Goal: Information Seeking & Learning: Check status

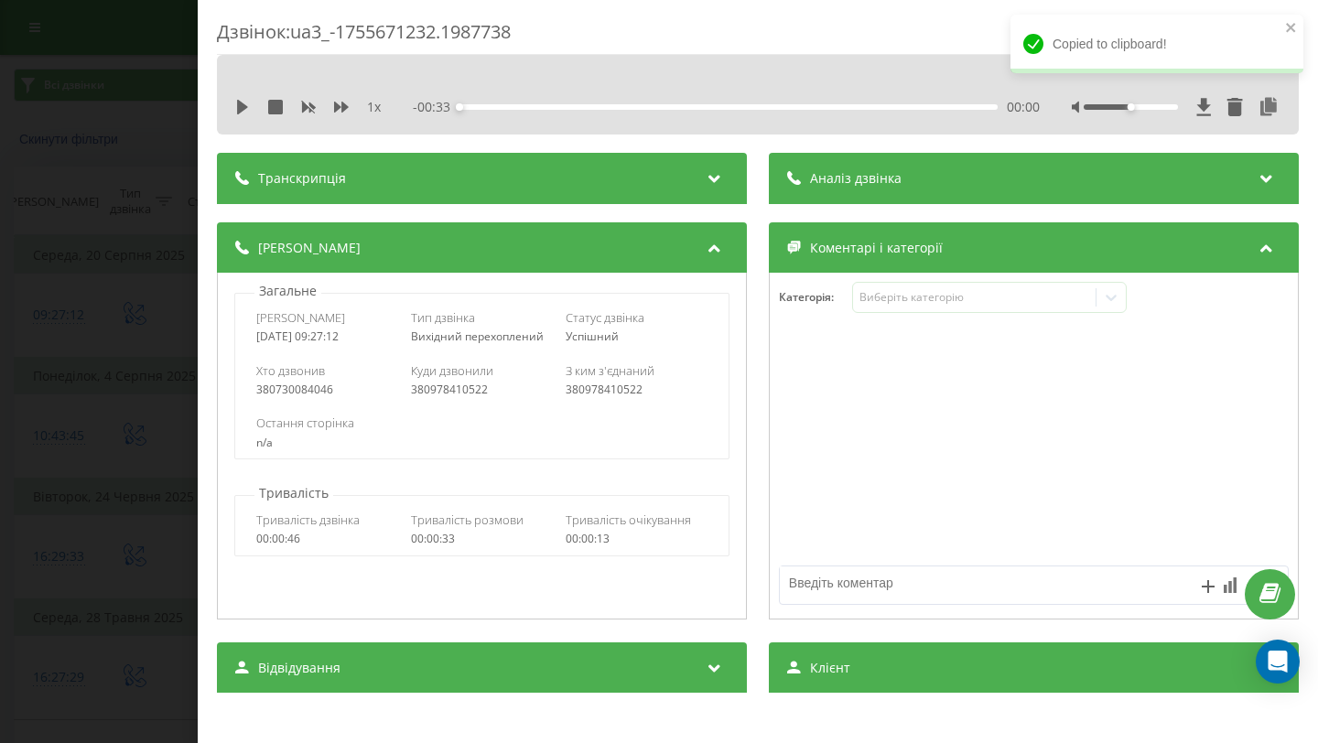
click at [32, 238] on div "Дзвінок : ua3_-1755671232.1987738 1 x - 00:33 00:00 00:00 Транскрипція Для AI-а…" at bounding box center [659, 371] width 1318 height 743
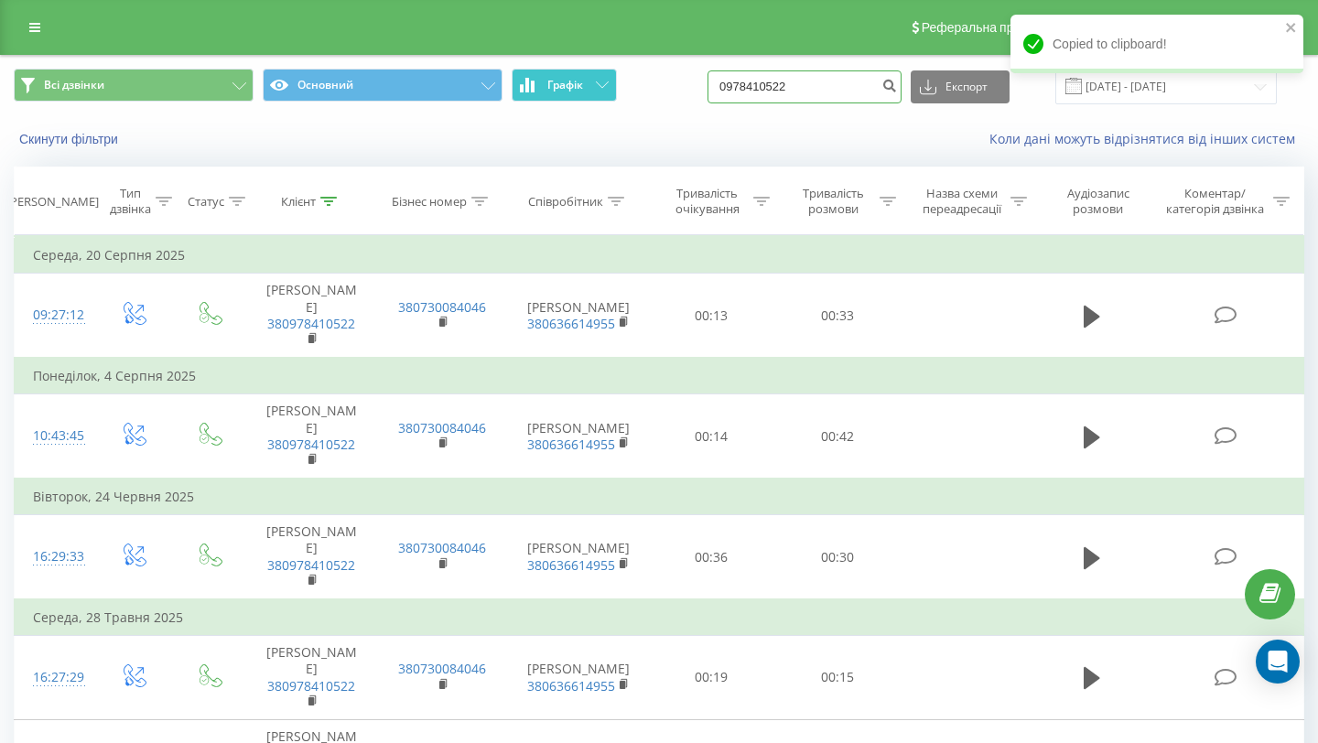
click at [610, 87] on div "Всі дзвінки Основний Графік 0978410522 Експорт .csv .xls .xlsx [DATE] - [DATE]" at bounding box center [659, 87] width 1291 height 36
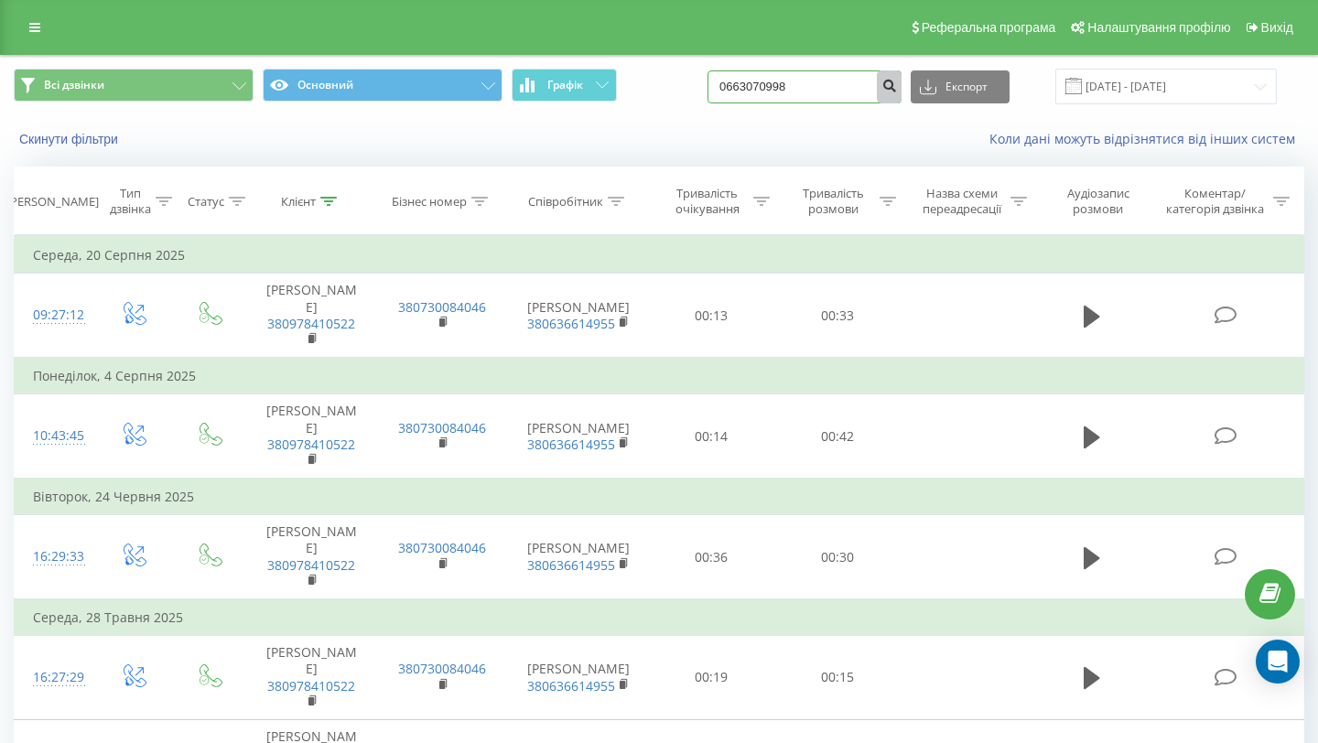
type input "0663070998"
click at [897, 89] on icon "submit" at bounding box center [889, 83] width 16 height 11
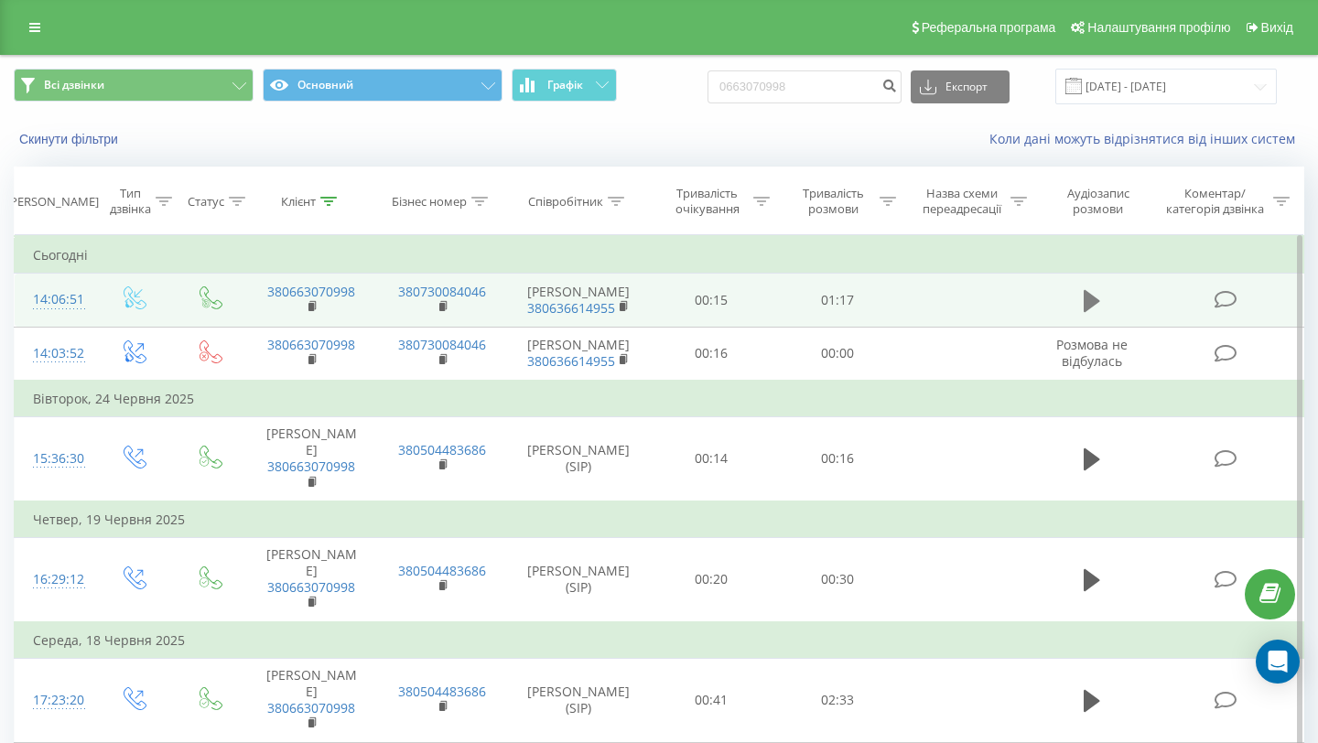
click at [1095, 301] on icon at bounding box center [1092, 301] width 16 height 26
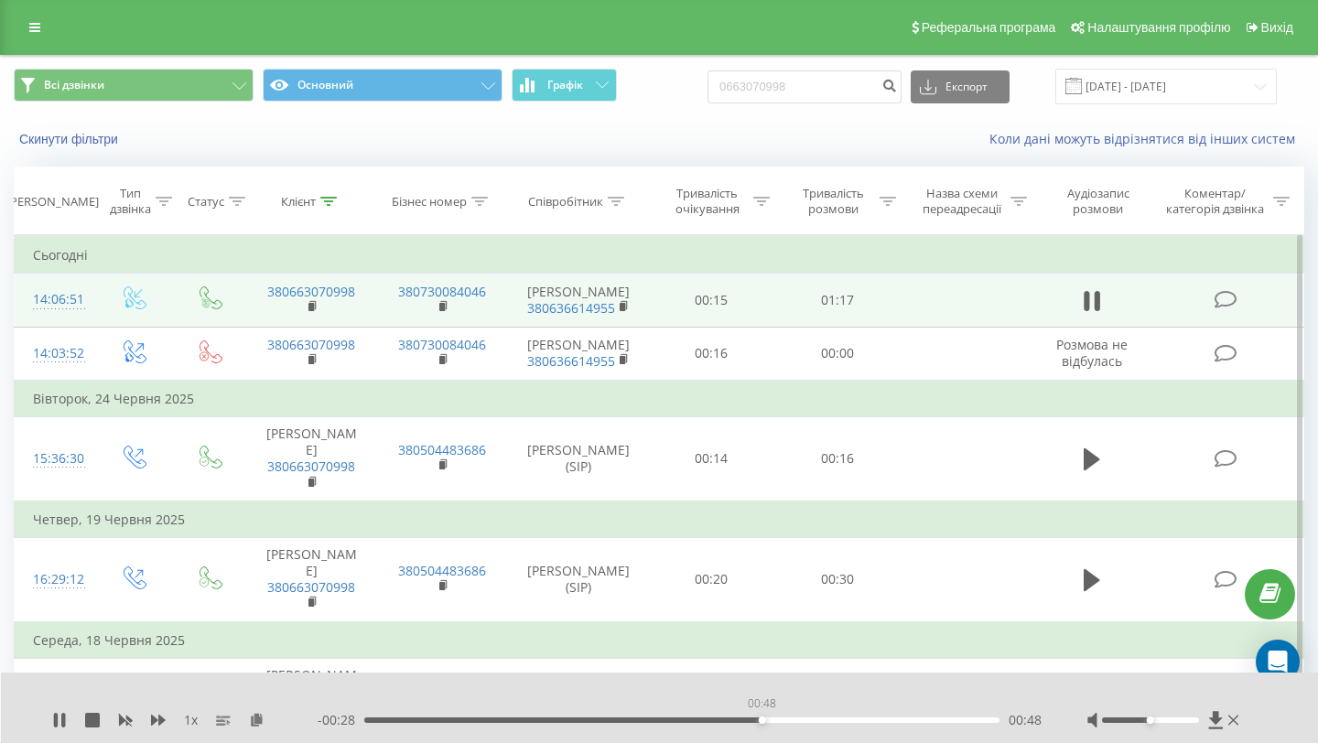
drag, startPoint x: 368, startPoint y: 722, endPoint x: 763, endPoint y: 708, distance: 395.7
click at [760, 717] on div "00:48" at bounding box center [762, 720] width 7 height 7
drag, startPoint x: 772, startPoint y: 719, endPoint x: 710, endPoint y: 719, distance: 62.2
click at [709, 719] on div "00:41" at bounding box center [707, 720] width 7 height 7
drag, startPoint x: 728, startPoint y: 719, endPoint x: 675, endPoint y: 721, distance: 52.2
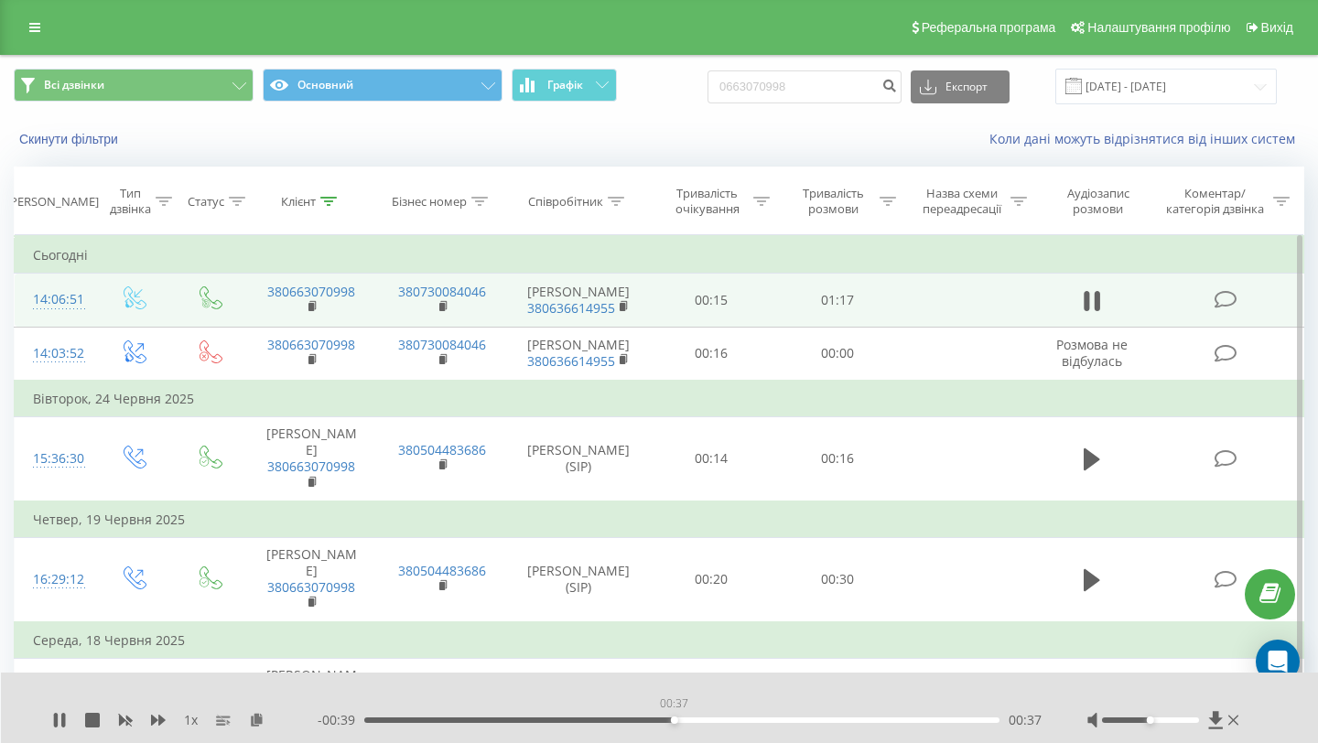
click at [675, 721] on div "00:37" at bounding box center [674, 720] width 7 height 7
drag, startPoint x: 686, startPoint y: 718, endPoint x: 648, endPoint y: 718, distance: 37.5
click at [647, 718] on div "00:34" at bounding box center [646, 720] width 7 height 7
click at [64, 721] on icon at bounding box center [63, 720] width 4 height 15
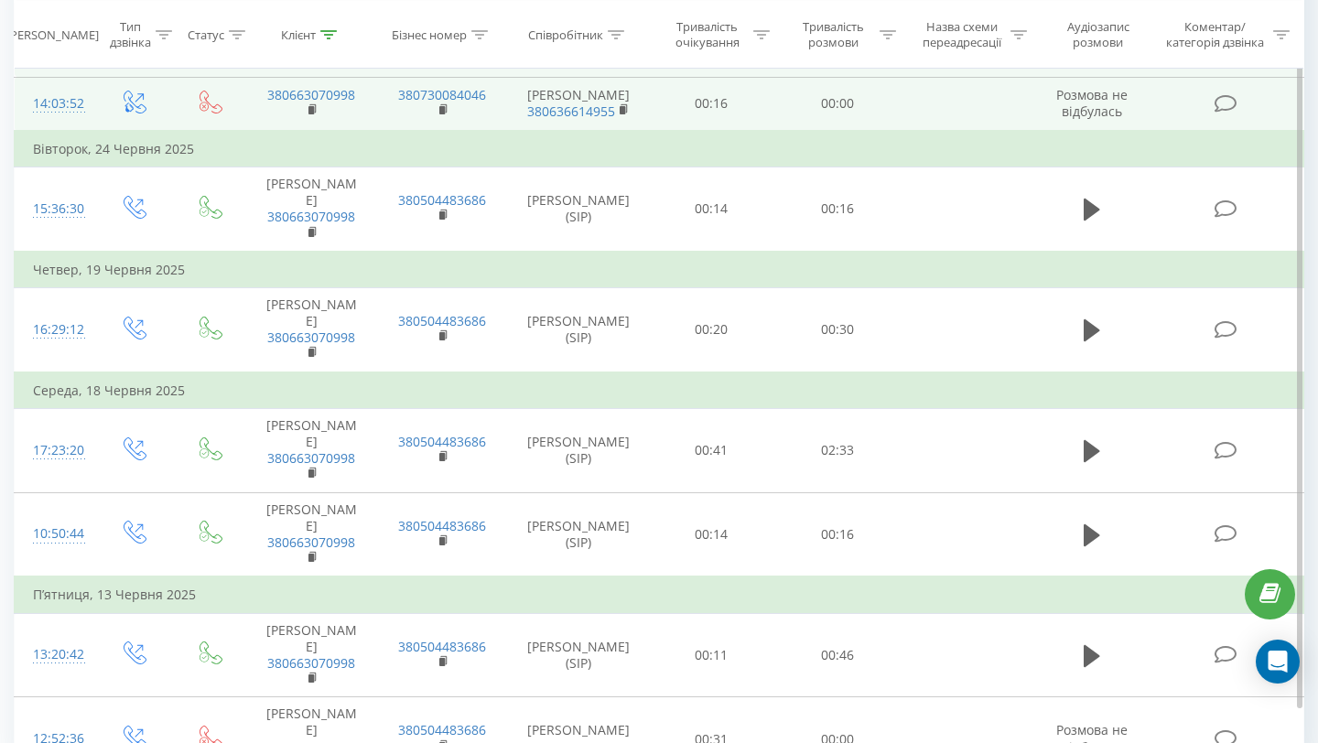
scroll to position [327, 0]
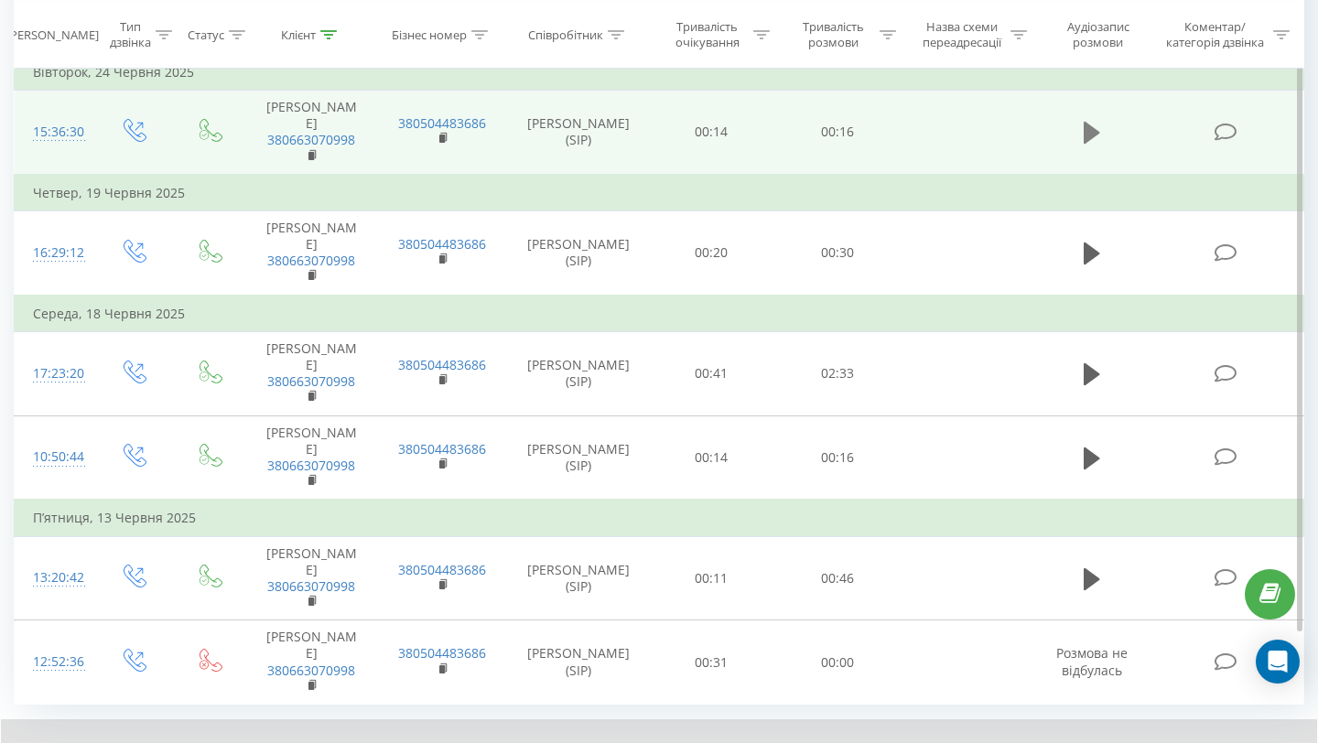
click at [1093, 144] on icon at bounding box center [1092, 133] width 16 height 22
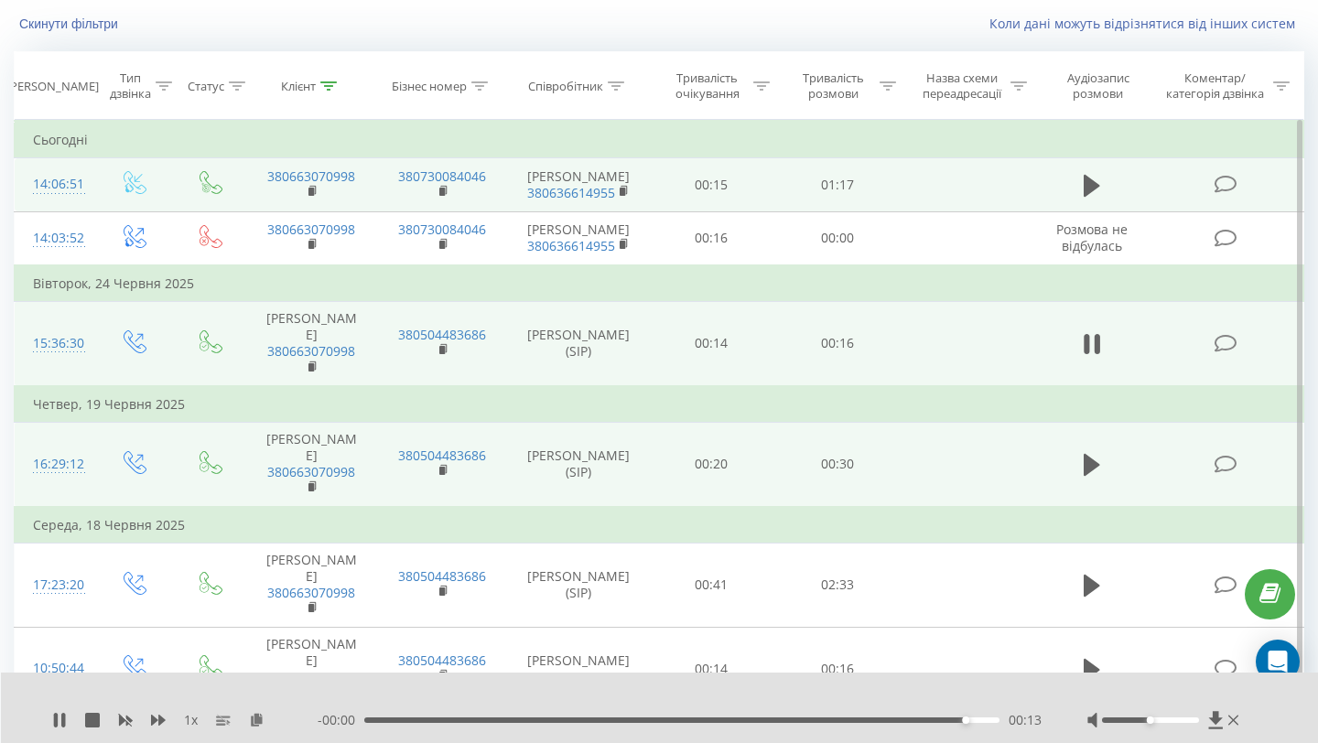
scroll to position [114, 0]
click at [1086, 475] on icon at bounding box center [1092, 466] width 16 height 22
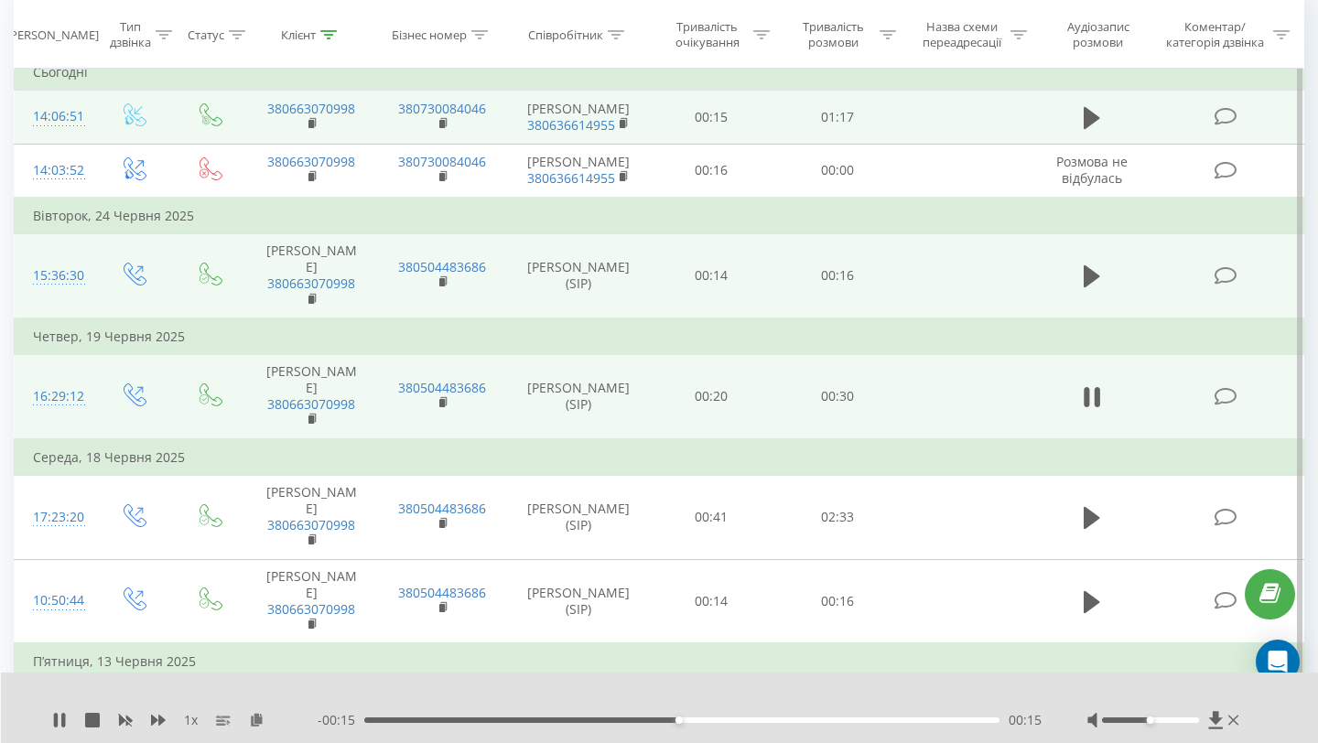
scroll to position [173, 0]
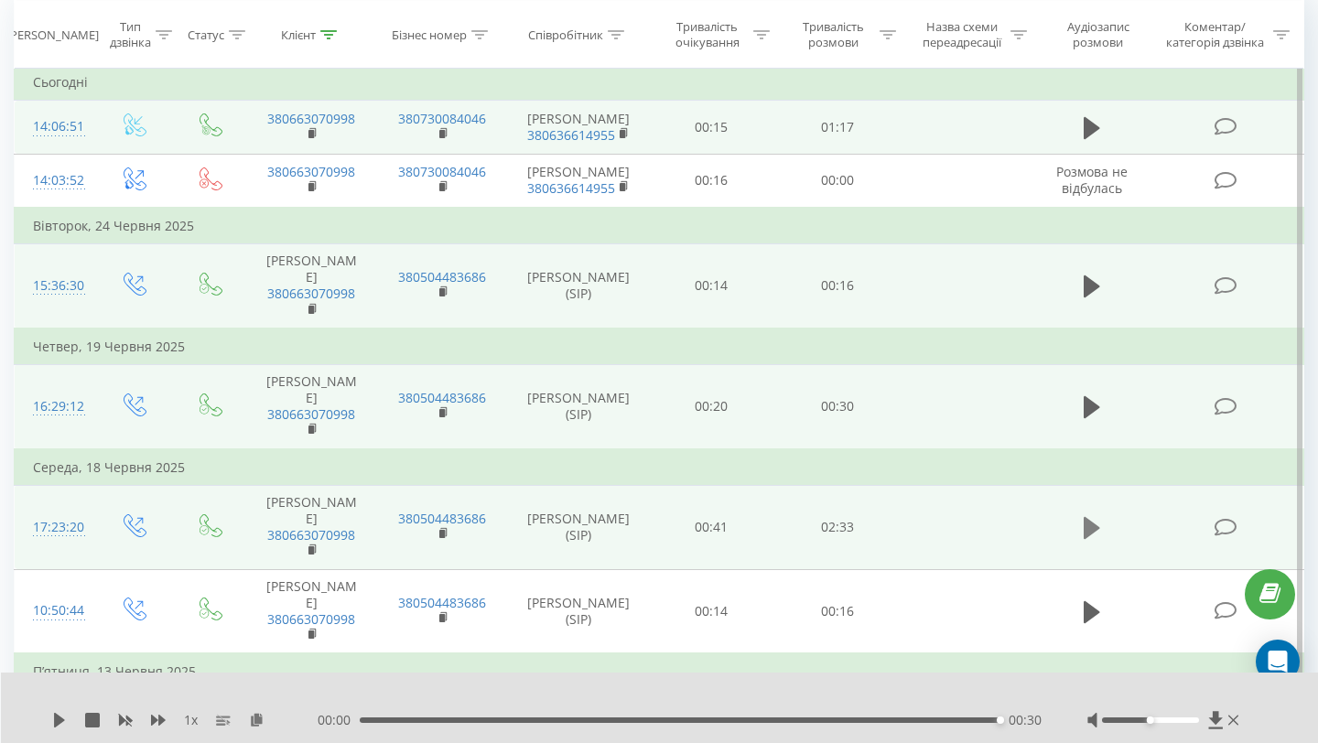
click at [1086, 517] on icon at bounding box center [1092, 528] width 16 height 22
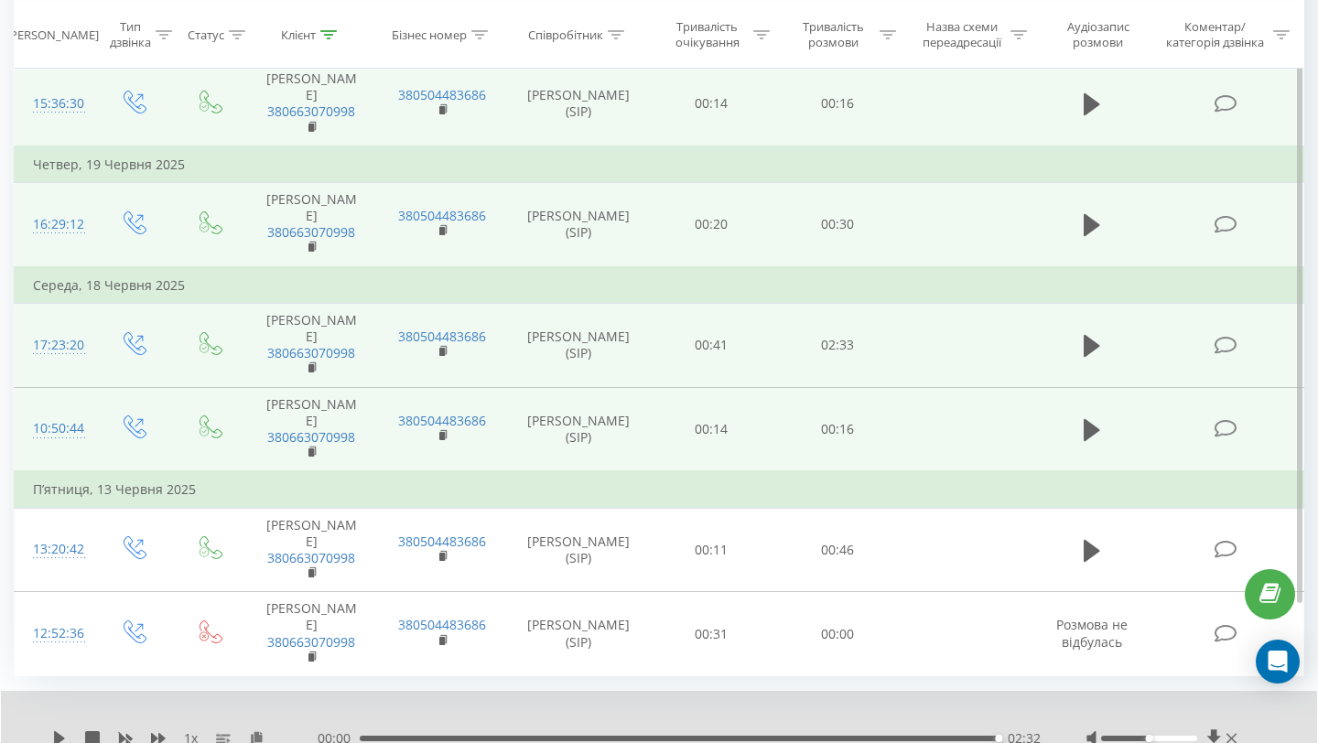
scroll to position [356, 0]
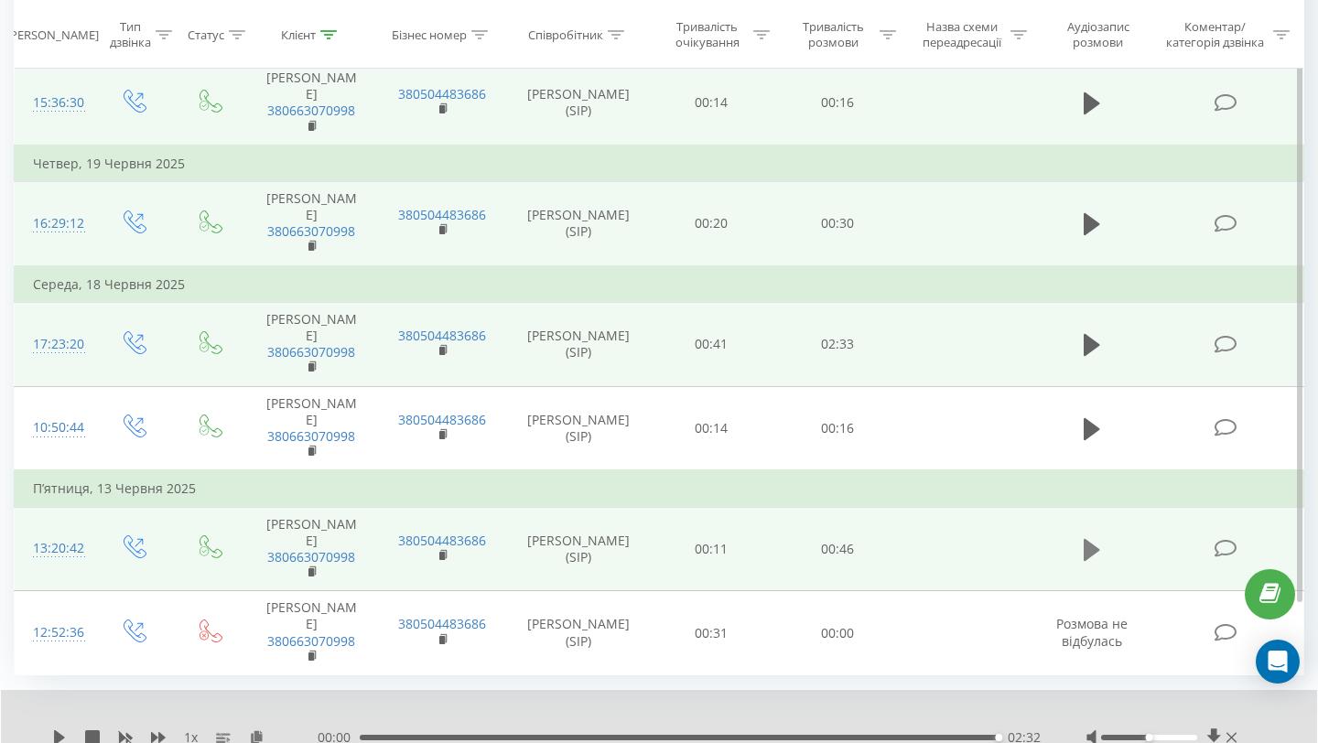
click at [1089, 537] on icon at bounding box center [1092, 550] width 16 height 26
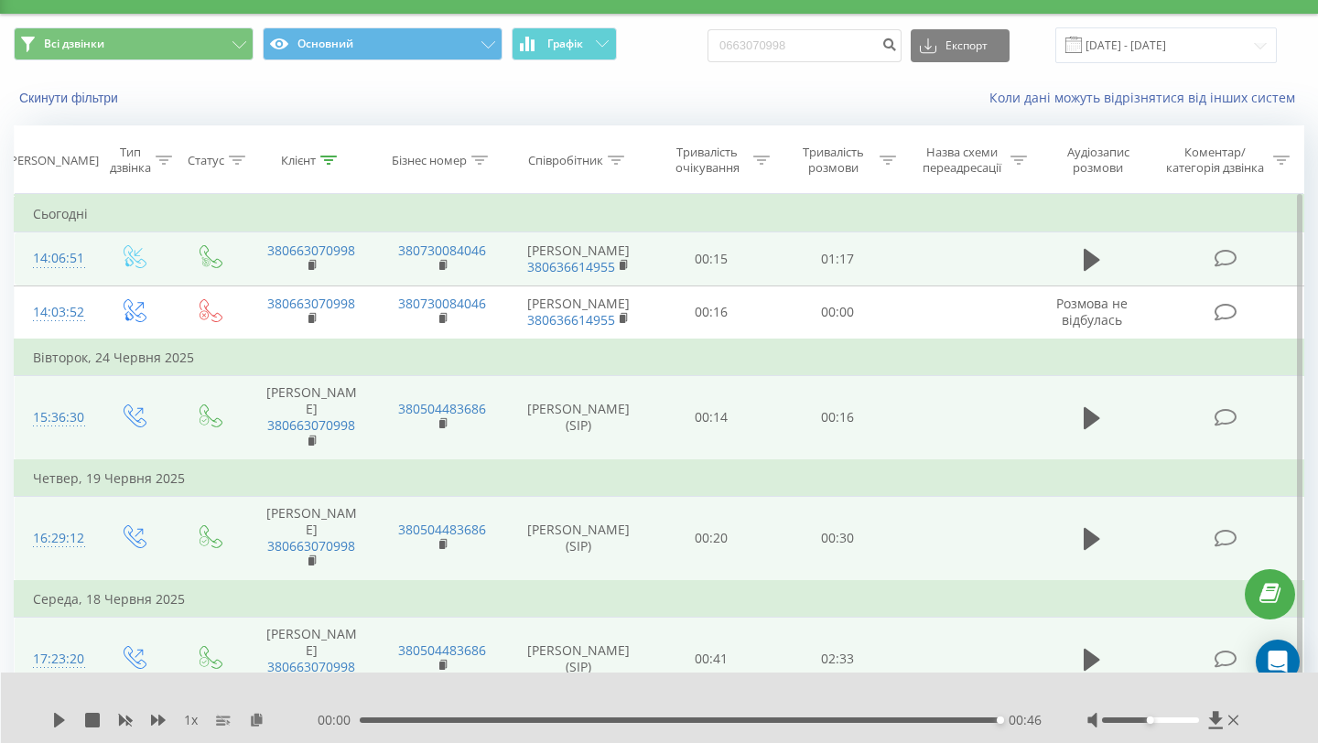
scroll to position [0, 0]
